Goal: Navigation & Orientation: Find specific page/section

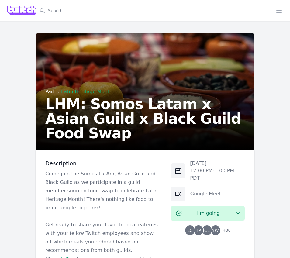
click at [23, 9] on img at bounding box center [21, 11] width 29 height 10
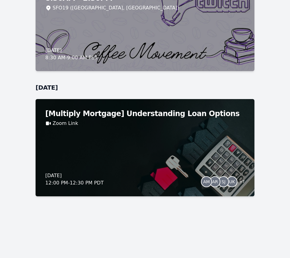
scroll to position [4744, 0]
